Goal: Task Accomplishment & Management: Use online tool/utility

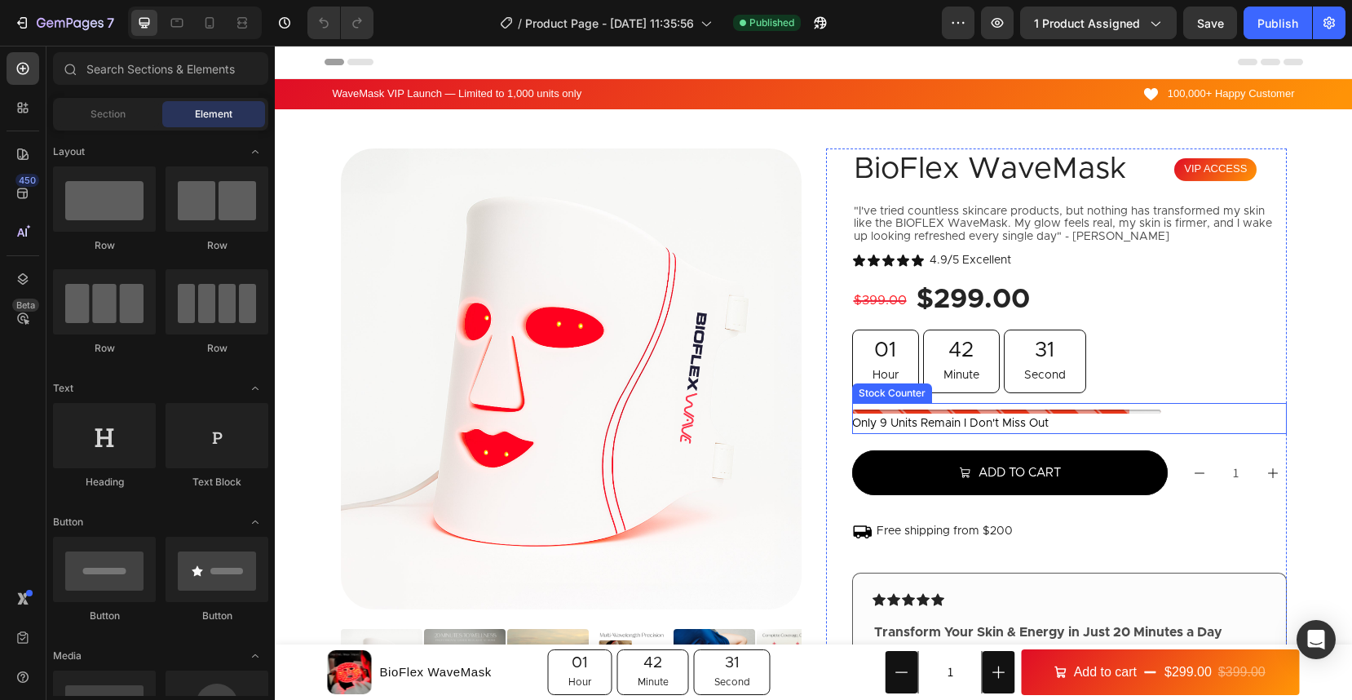
click at [927, 412] on div at bounding box center [1006, 411] width 308 height 4
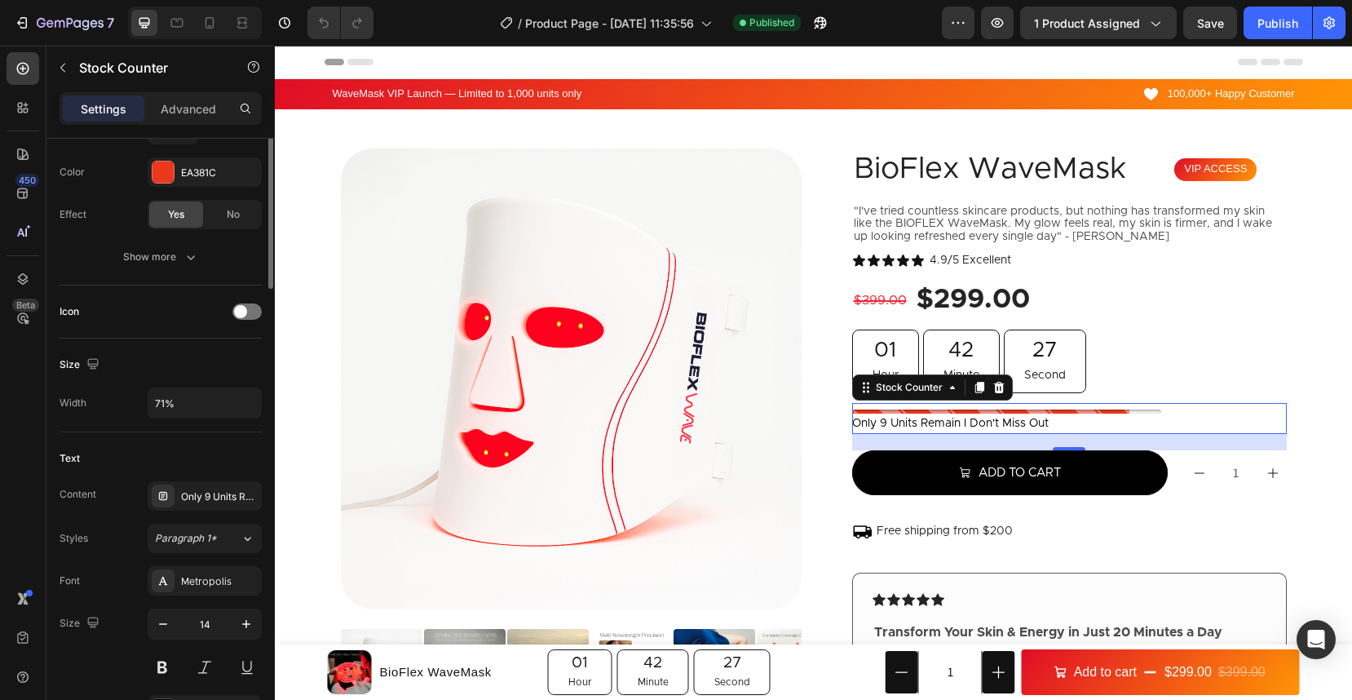
scroll to position [303, 0]
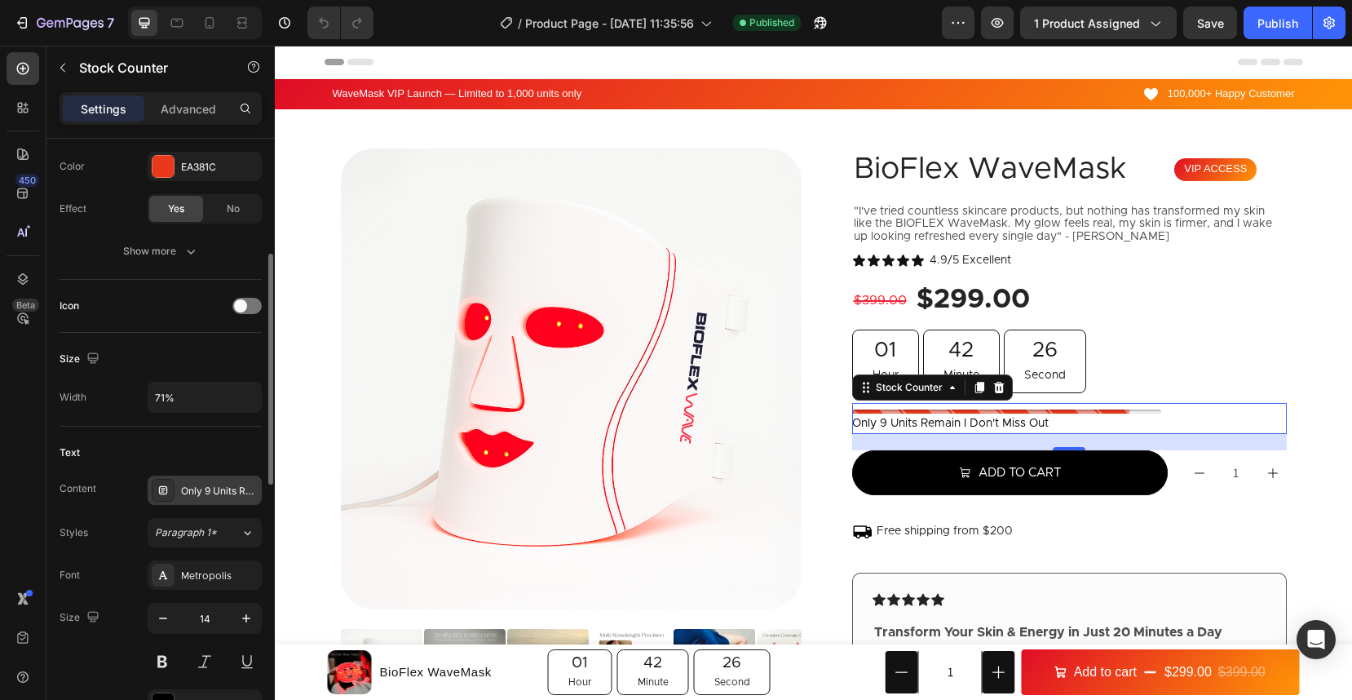
click at [210, 496] on div "Only 9 Units Remain I Don't miss out" at bounding box center [219, 491] width 77 height 15
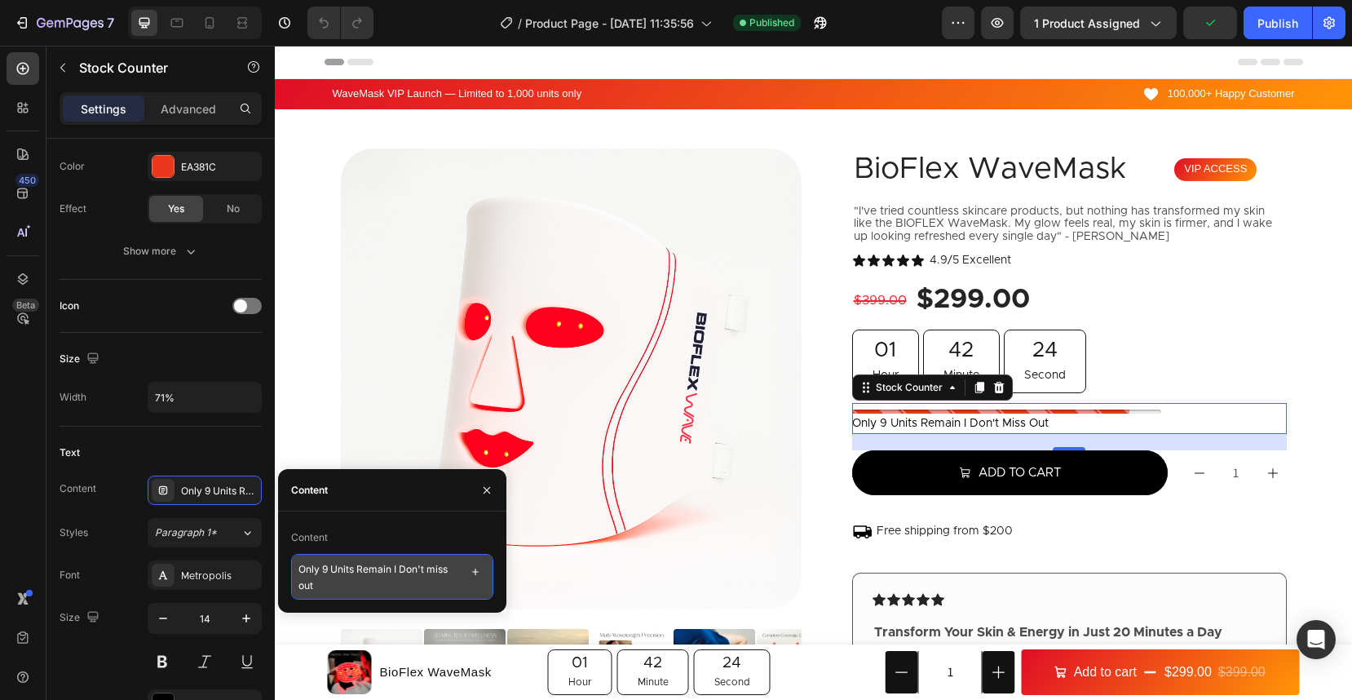
click at [336, 564] on textarea "Only 9 Units Remain I Don't miss out" at bounding box center [392, 577] width 202 height 46
click at [325, 572] on textarea "Only 9 Units Remain I Don't miss out" at bounding box center [392, 577] width 202 height 46
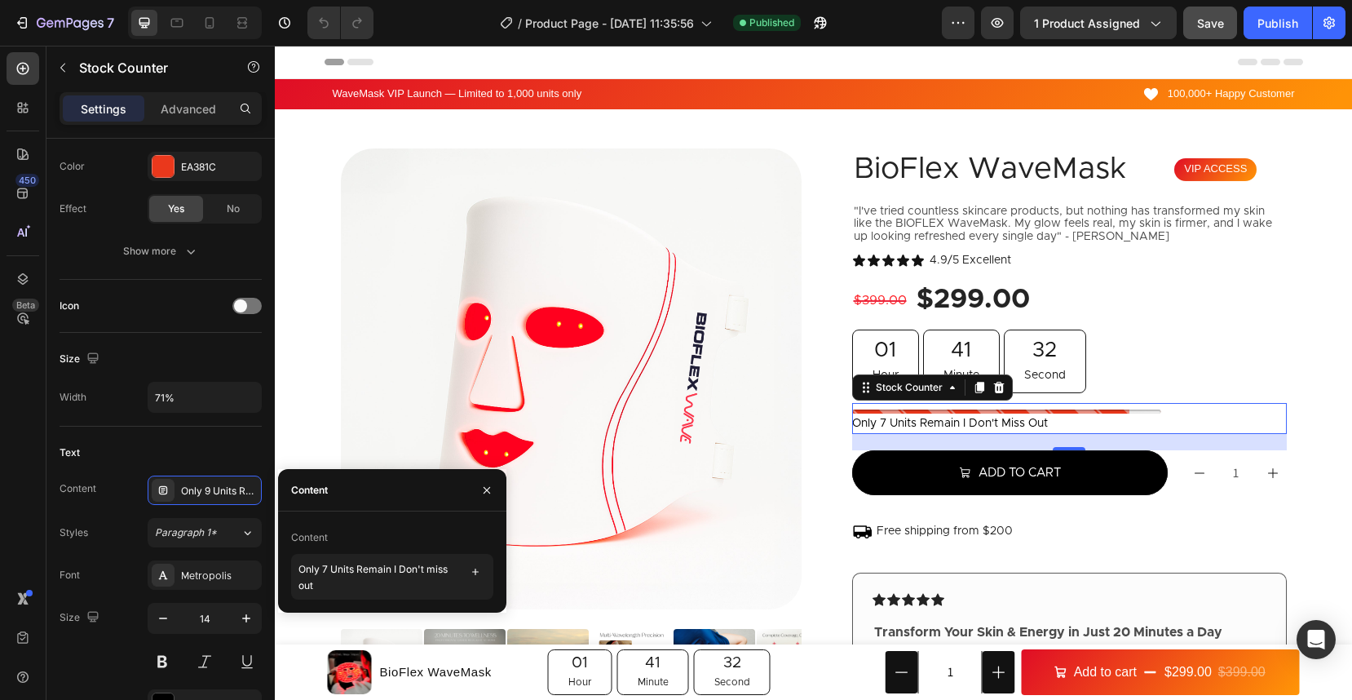
click at [1219, 26] on span "Save" at bounding box center [1210, 23] width 27 height 14
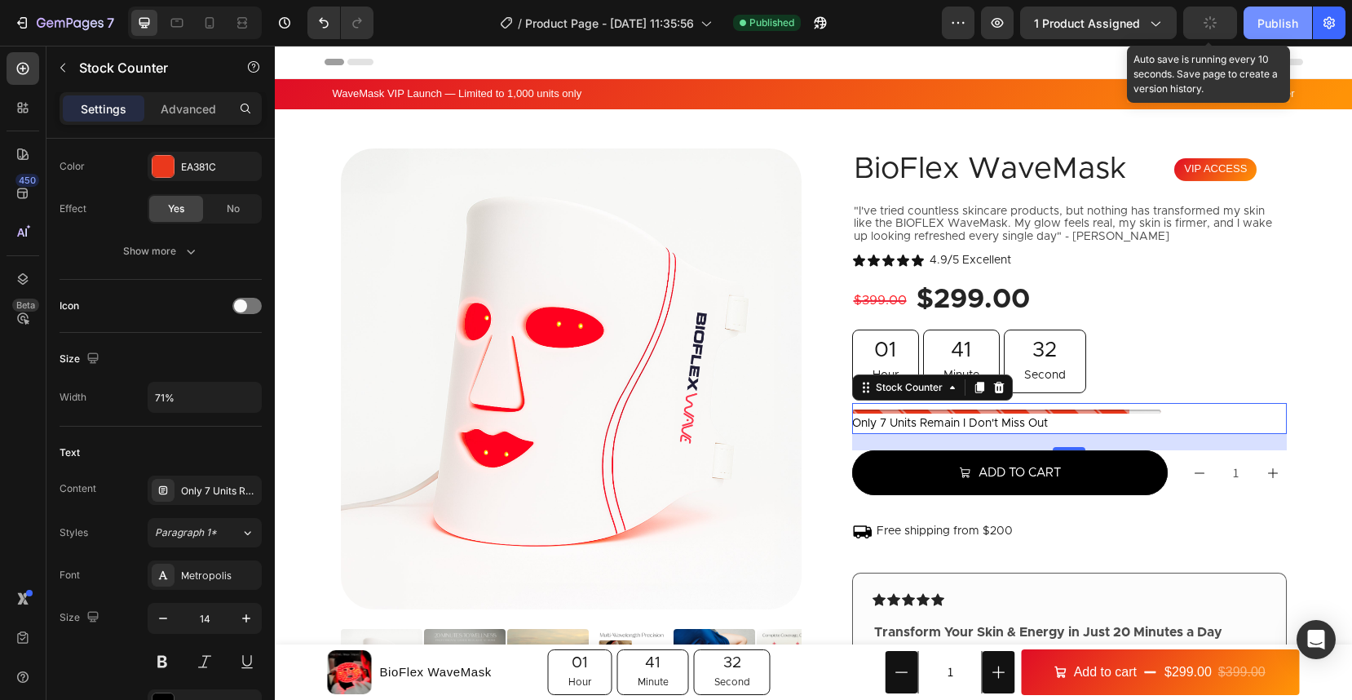
click at [1263, 32] on button "Publish" at bounding box center [1278, 23] width 69 height 33
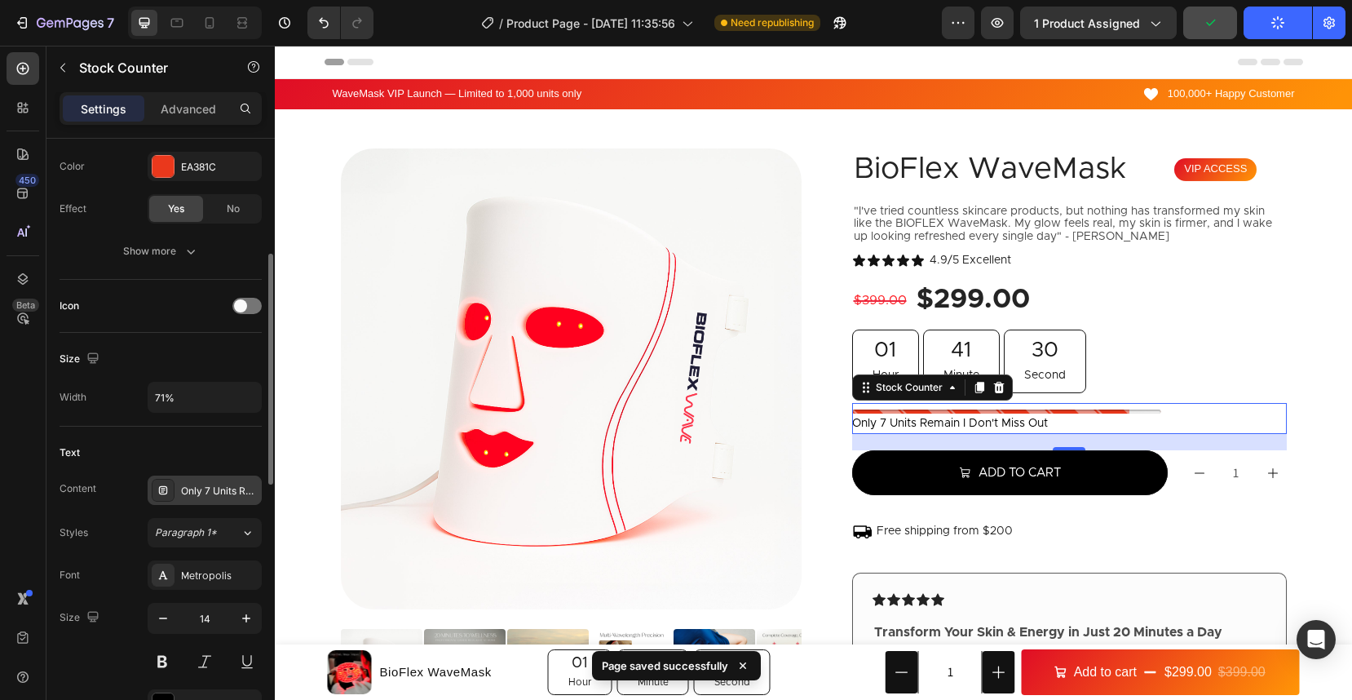
click at [175, 502] on div "Only 7 Units Remain I Don't miss out" at bounding box center [205, 489] width 114 height 29
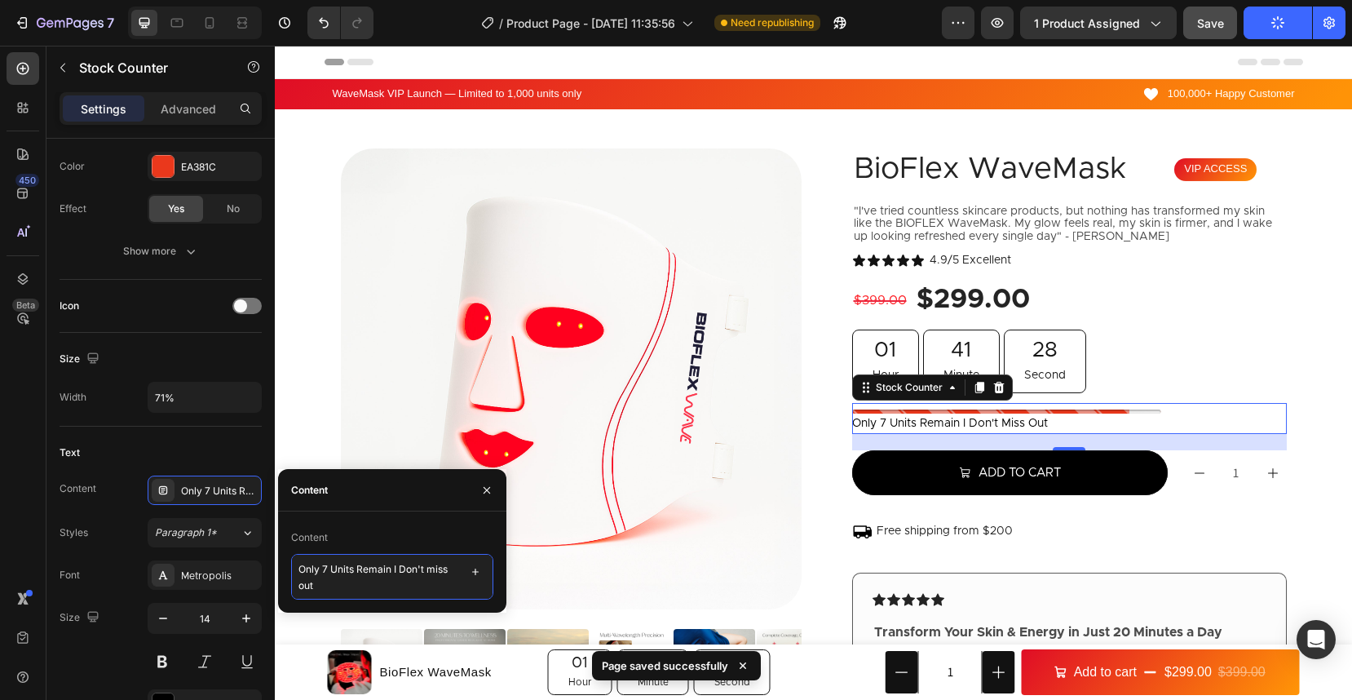
click at [325, 576] on textarea "Only 7 Units Remain I Don't miss out" at bounding box center [392, 577] width 202 height 46
click at [327, 568] on textarea "Only 7 Units Remain I Don't miss out" at bounding box center [392, 577] width 202 height 46
type textarea "Only 5 Units Remain I Don't miss out"
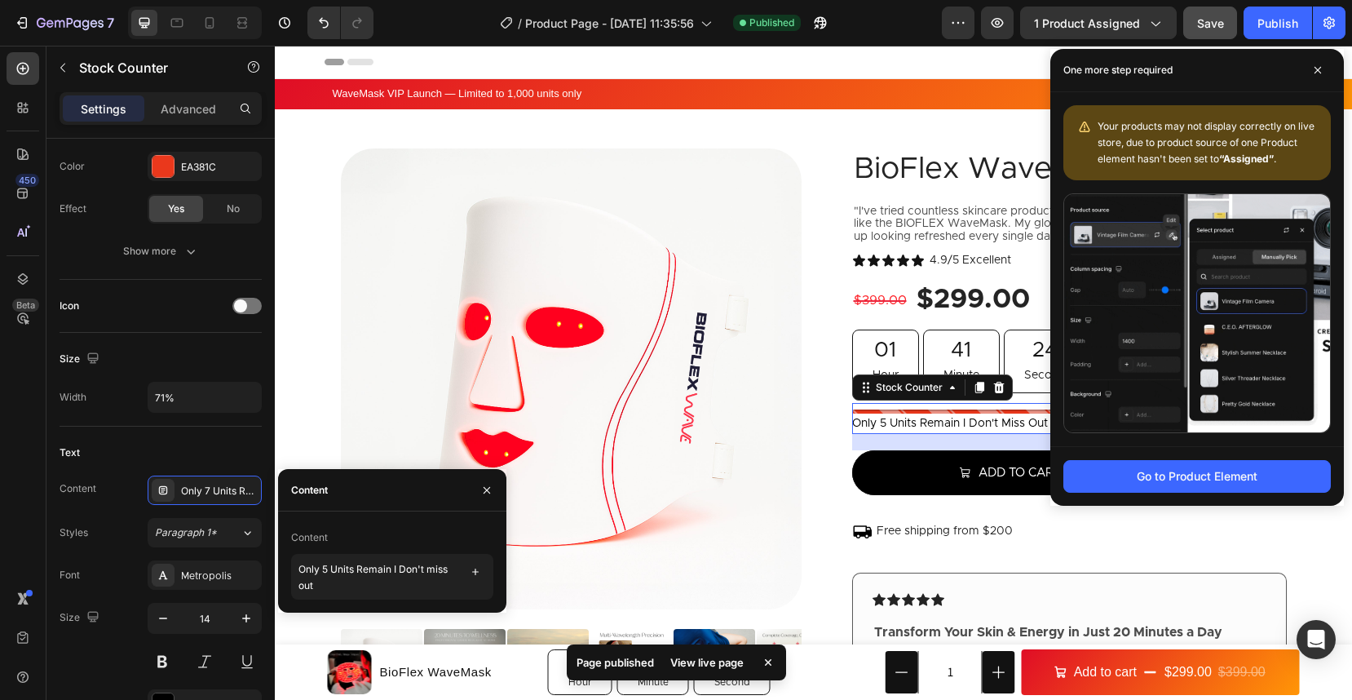
click at [1227, 38] on button "Save" at bounding box center [1210, 23] width 54 height 33
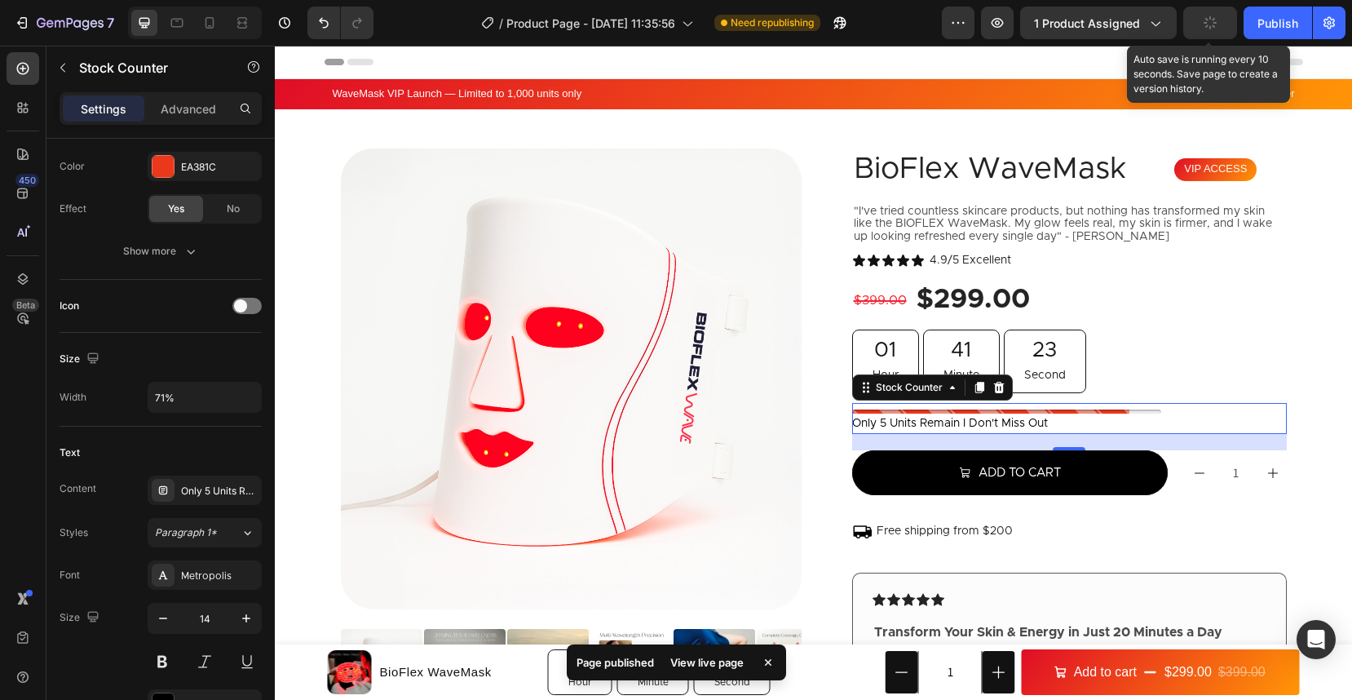
click at [1282, 42] on div "7 Version history / Product Page - [DATE] 11:35:56 Need republishing Preview 1 …" at bounding box center [676, 23] width 1352 height 46
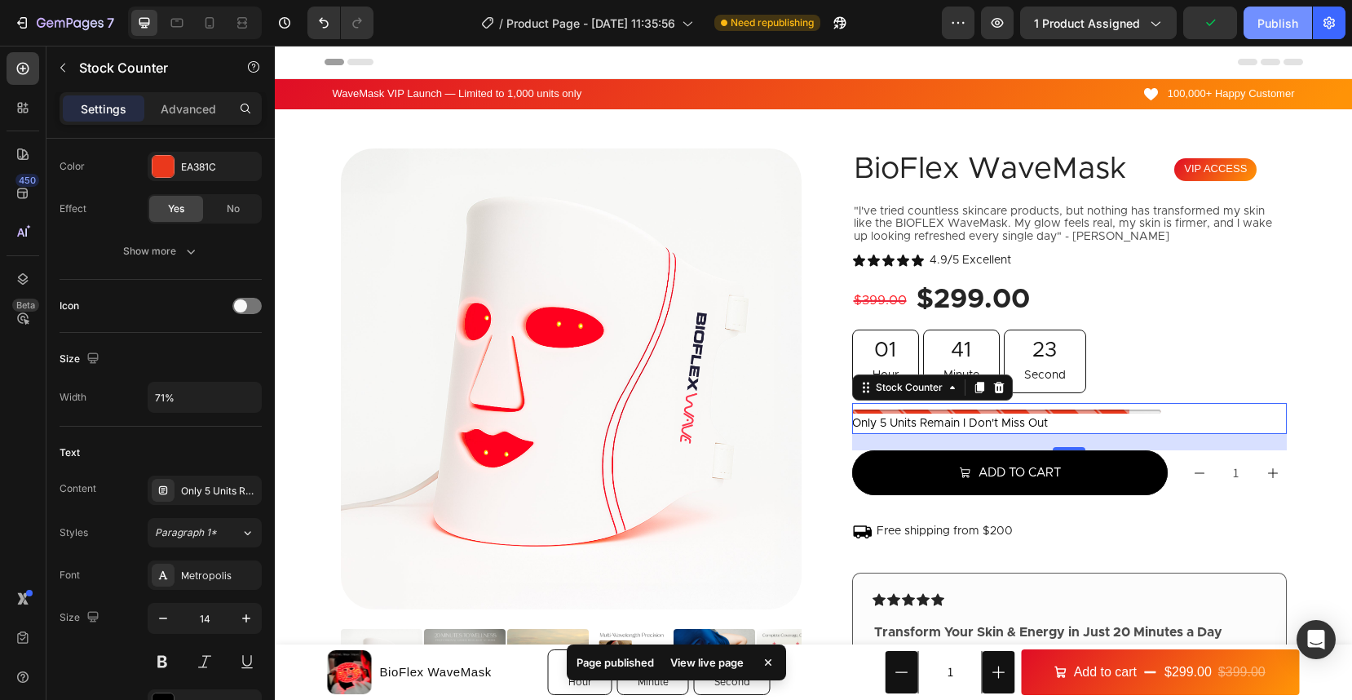
click at [1277, 28] on div "Publish" at bounding box center [1278, 23] width 41 height 17
